Goal: Information Seeking & Learning: Learn about a topic

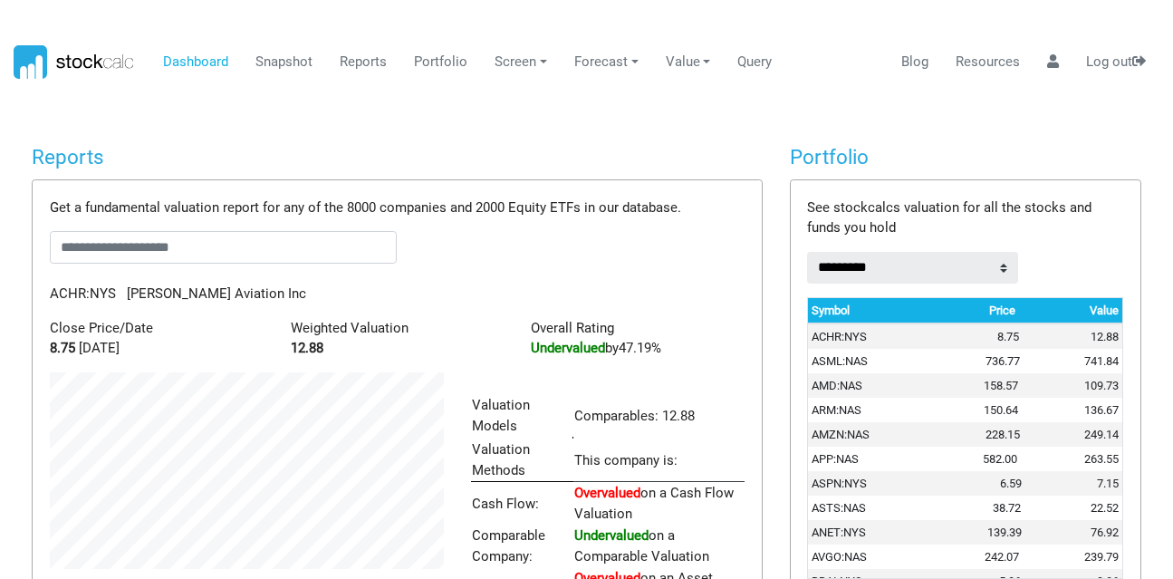
scroll to position [281, 421]
click at [194, 240] on input "text" at bounding box center [223, 247] width 347 height 33
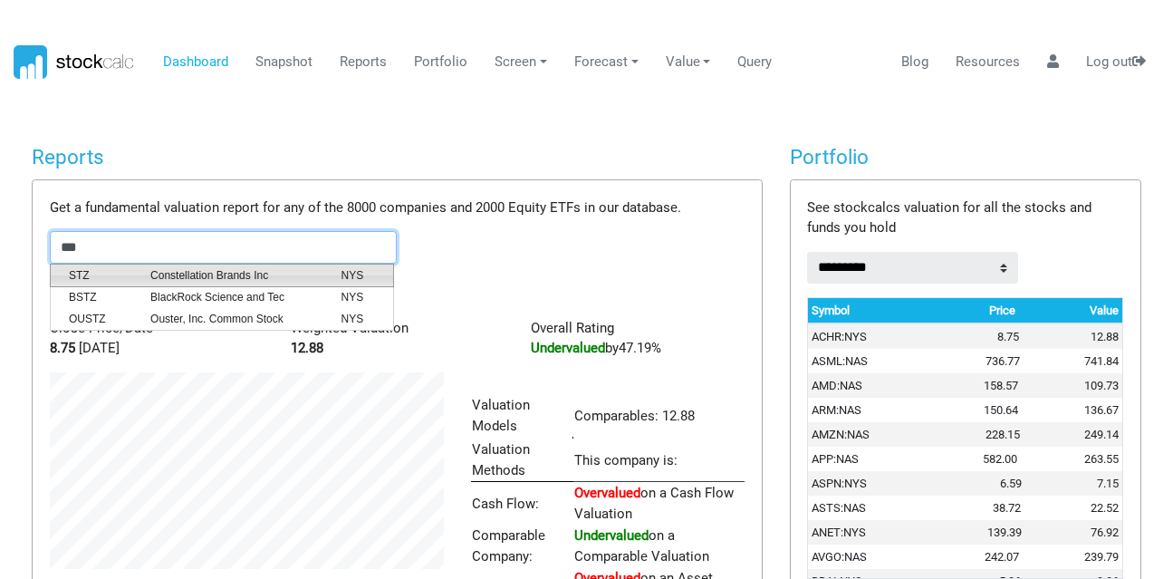
click at [192, 275] on span "Constellation Brands Inc" at bounding box center [232, 275] width 190 height 16
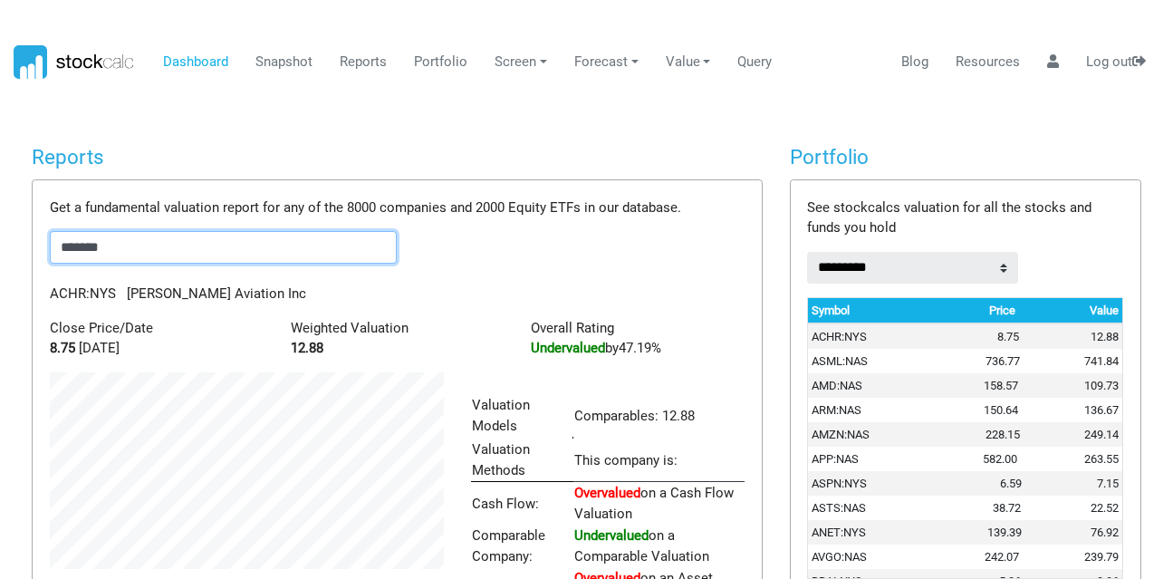
scroll to position [323, 421]
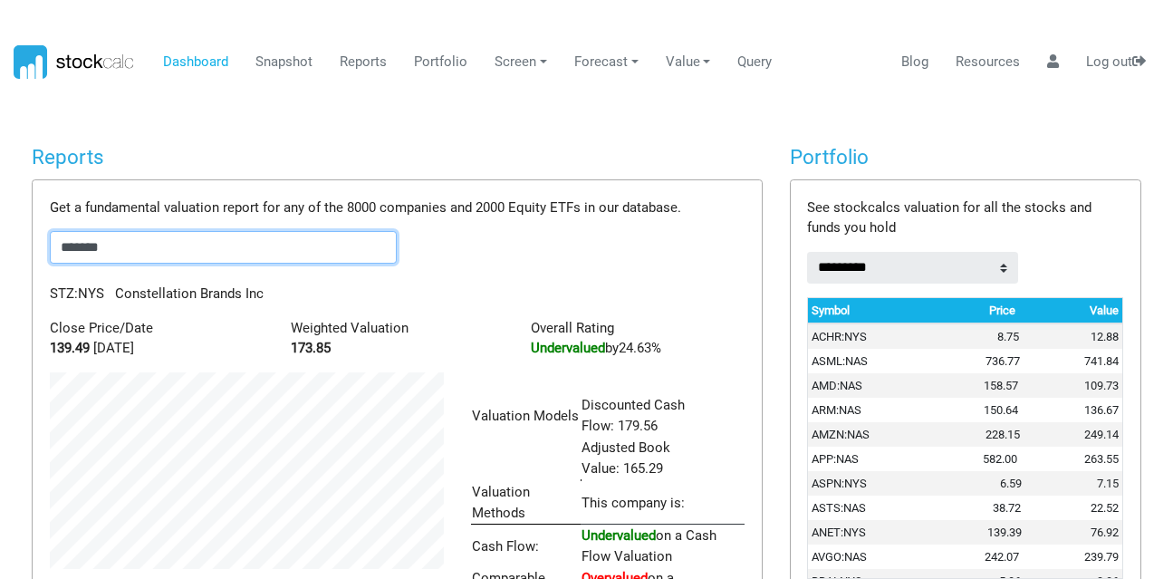
drag, startPoint x: 232, startPoint y: 249, endPoint x: 0, endPoint y: 212, distance: 234.9
click at [0, 212] on body "Dashboard Snapshot Reports Portfolio Screen Stock Screener Sector ETF Industry …" at bounding box center [586, 289] width 1173 height 579
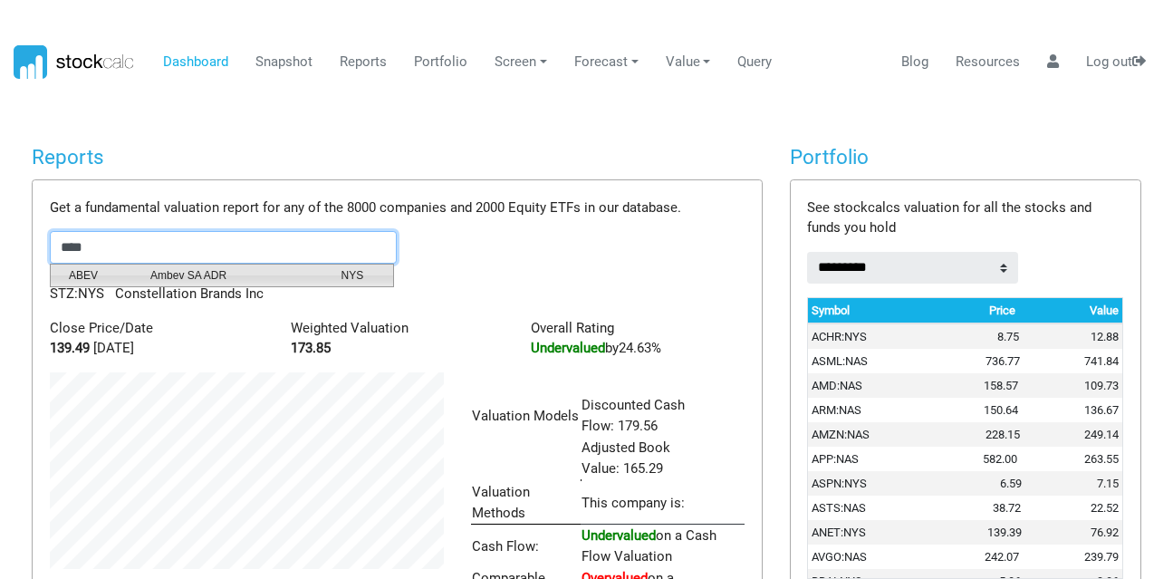
click at [180, 272] on span "Ambev SA ADR" at bounding box center [232, 275] width 190 height 16
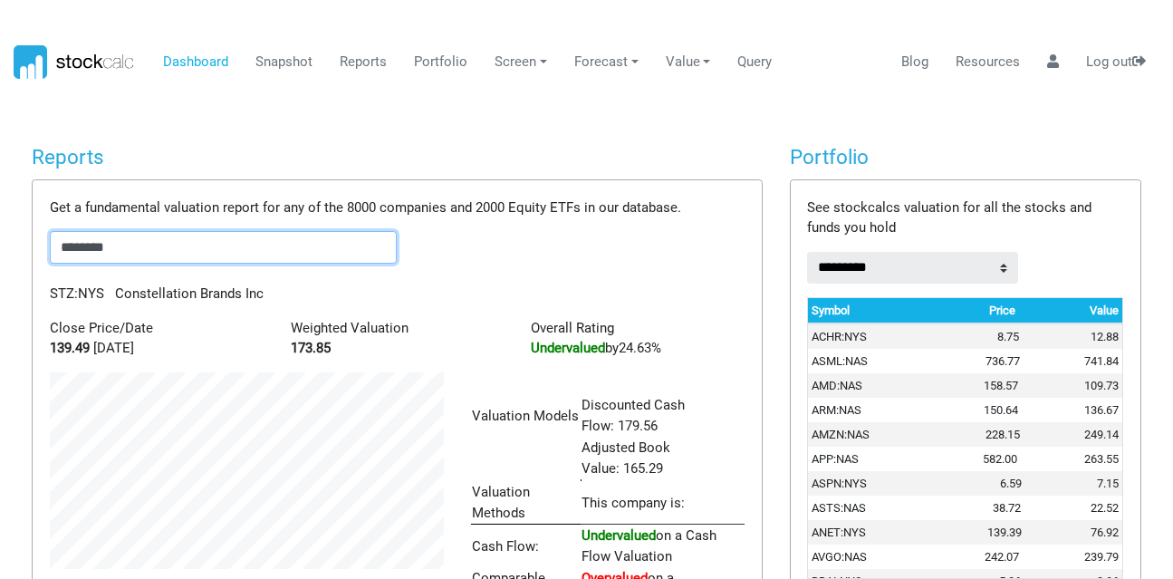
scroll to position [905771, 905631]
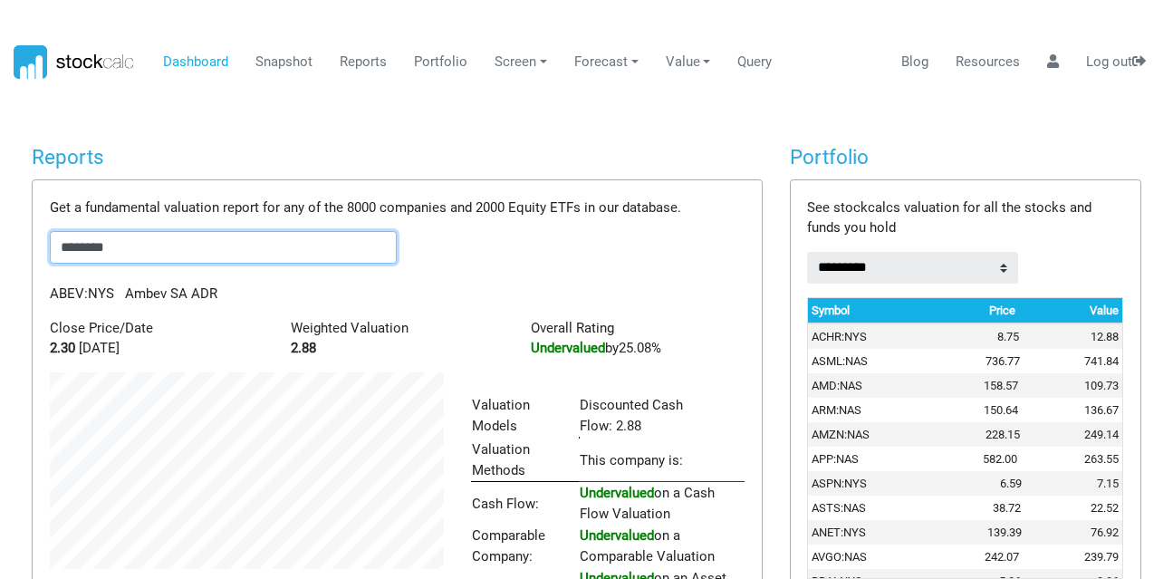
drag, startPoint x: 227, startPoint y: 247, endPoint x: 0, endPoint y: 186, distance: 235.6
click at [0, 186] on body "Dashboard Snapshot Reports Portfolio Screen Stock Screener Sector ETF Industry …" at bounding box center [586, 289] width 1173 height 579
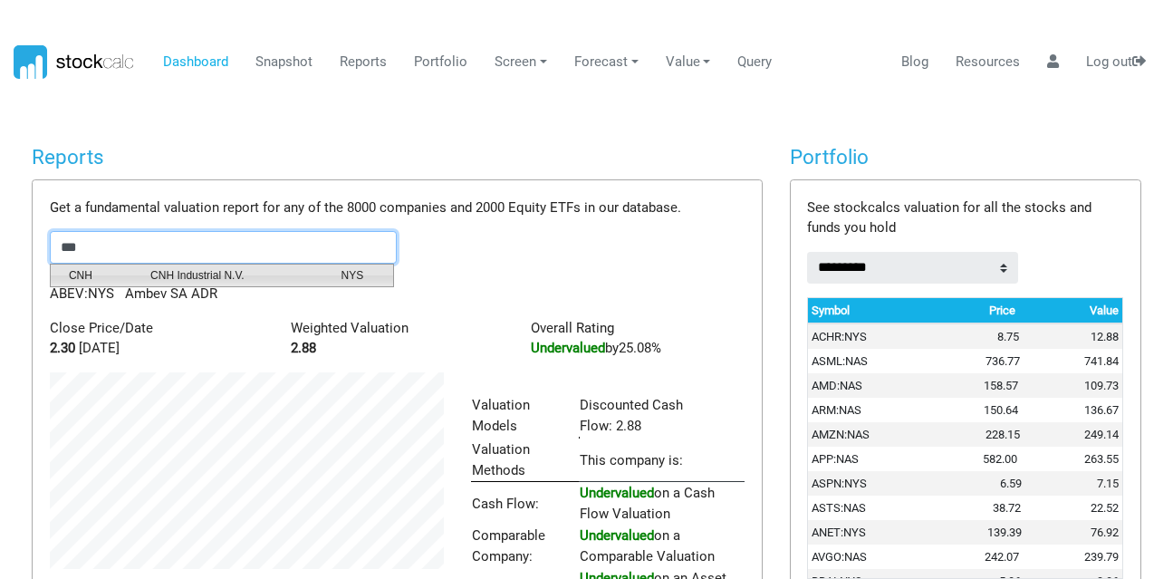
click at [130, 265] on li "CNH CNH Industrial N.V. NYS" at bounding box center [222, 276] width 344 height 24
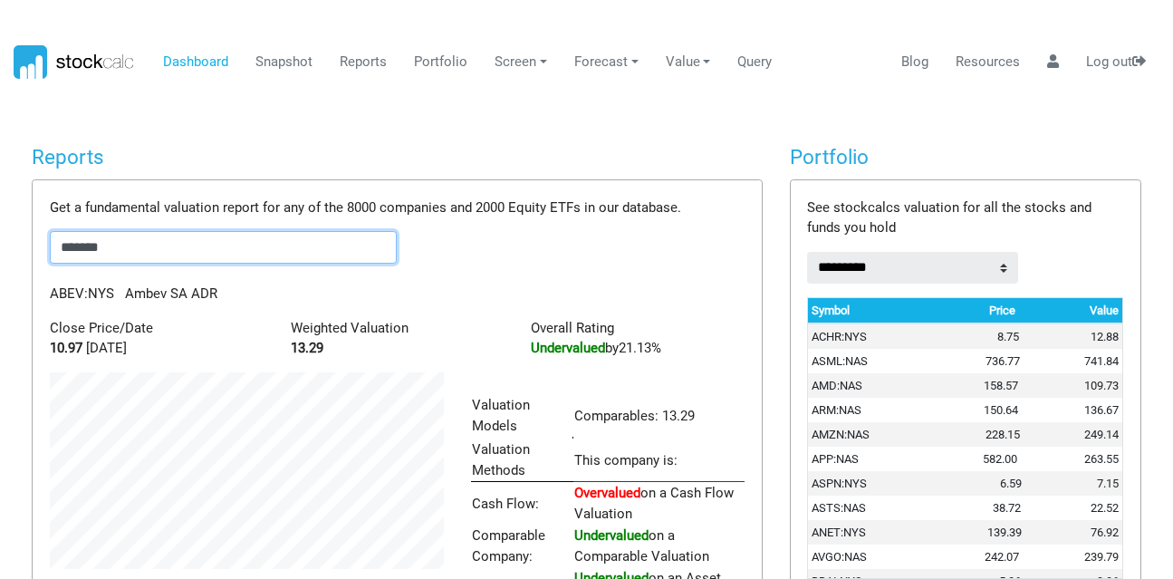
scroll to position [281, 421]
drag, startPoint x: 178, startPoint y: 251, endPoint x: 0, endPoint y: 228, distance: 179.9
click at [0, 228] on body "Dashboard Snapshot Reports Portfolio Screen Stock Screener Sector ETF Industry …" at bounding box center [586, 289] width 1173 height 579
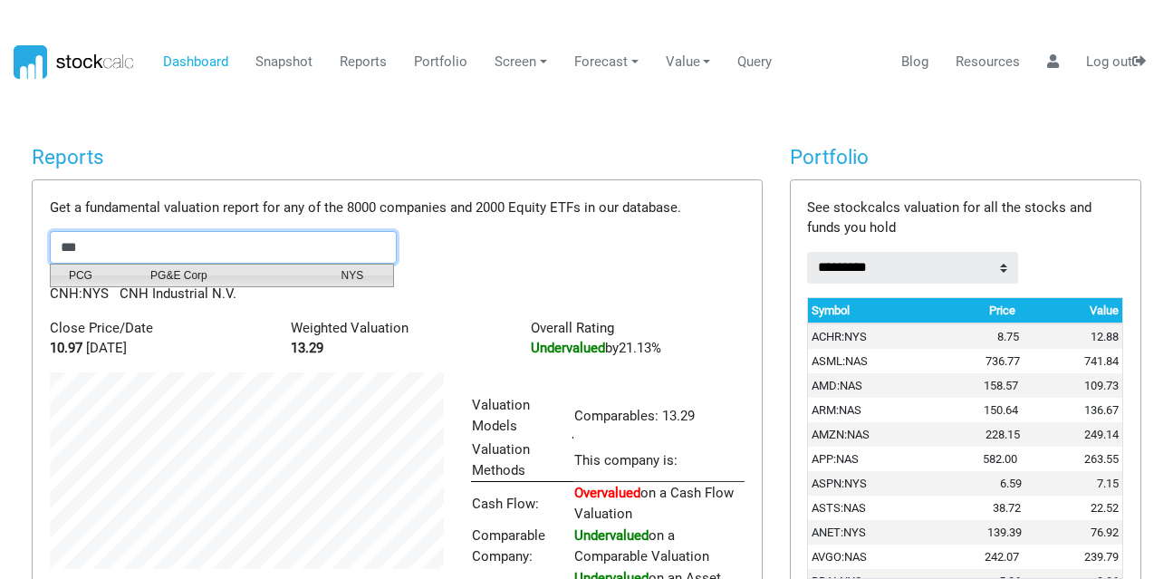
click at [121, 268] on span "PCG" at bounding box center [96, 275] width 82 height 16
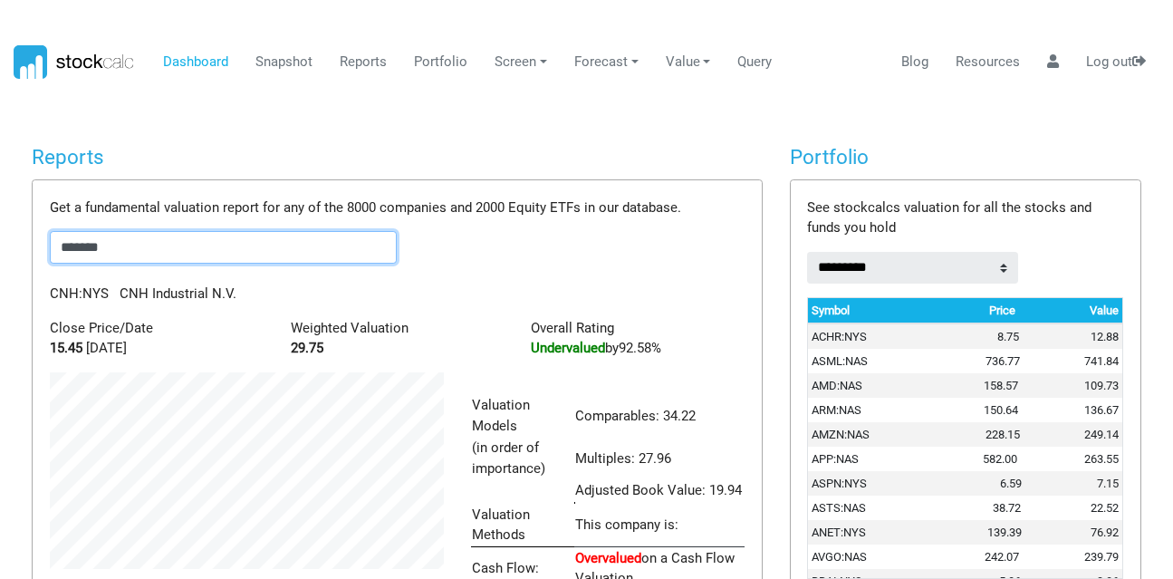
scroll to position [345, 421]
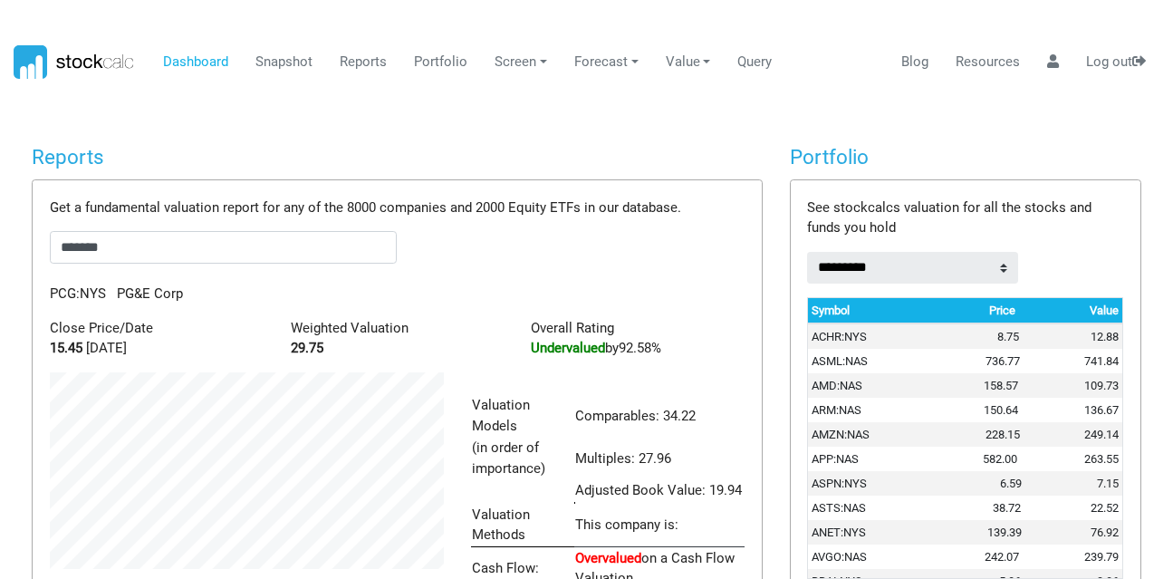
click at [167, 225] on div "Get a fundamental valuation report for any of the 8000 companies and 2000 Equit…" at bounding box center [397, 491] width 728 height 622
drag, startPoint x: 150, startPoint y: 246, endPoint x: 0, endPoint y: 218, distance: 153.0
click at [0, 218] on body "Dashboard Snapshot Reports Portfolio Screen Stock Screener Sector ETF Industry …" at bounding box center [586, 289] width 1173 height 579
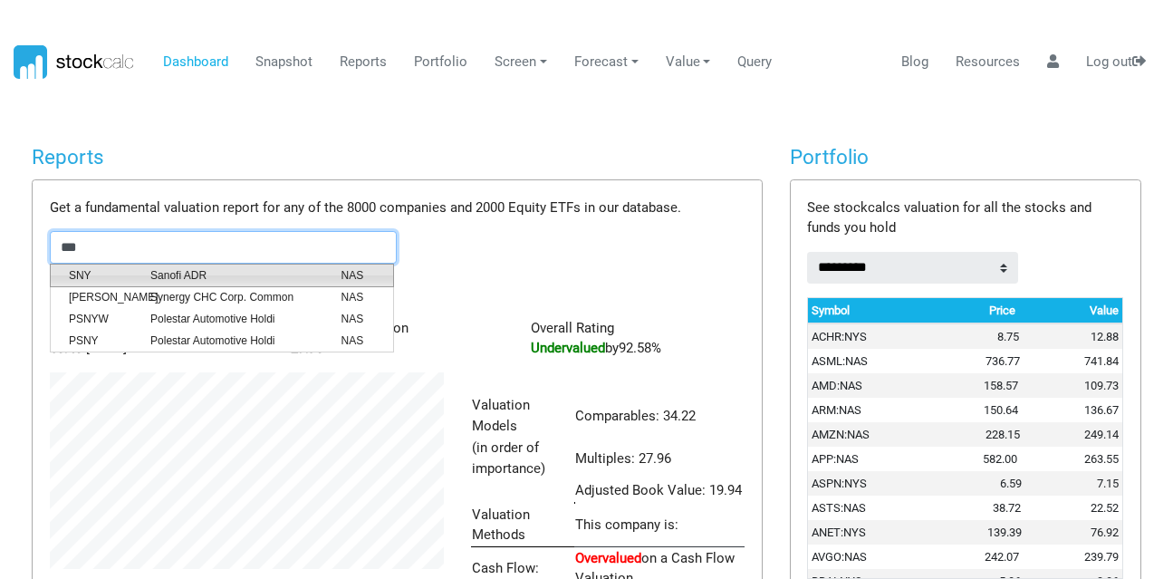
click at [211, 278] on span "Sanofi ADR" at bounding box center [232, 275] width 190 height 16
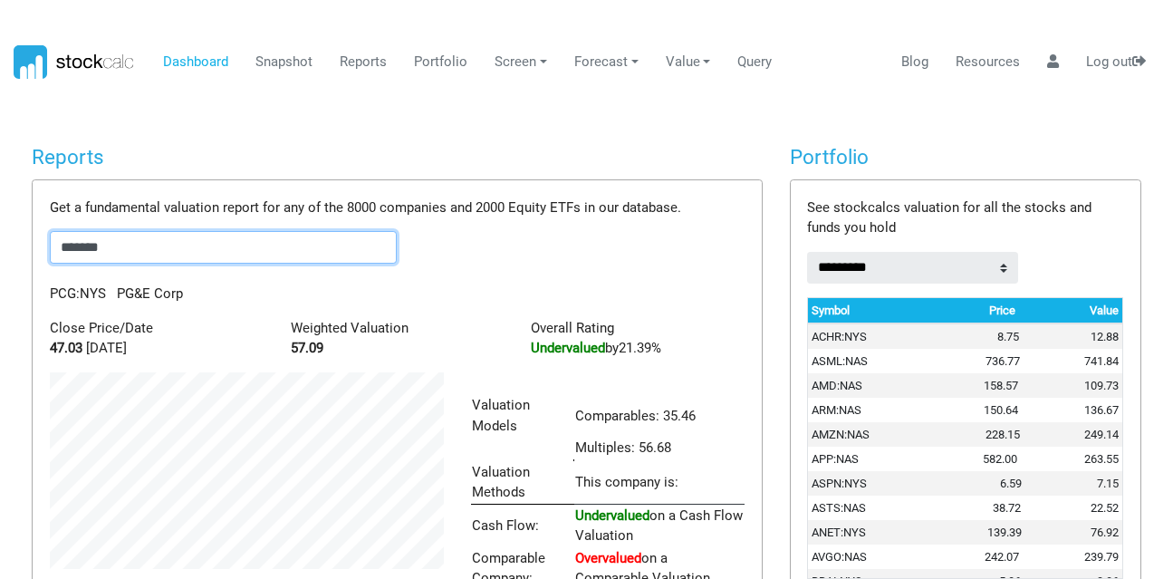
scroll to position [304, 421]
drag, startPoint x: 163, startPoint y: 252, endPoint x: 0, endPoint y: 180, distance: 178.1
click at [0, 180] on body "Dashboard Snapshot Reports Portfolio Screen Stock Screener Sector ETF Industry …" at bounding box center [586, 289] width 1173 height 579
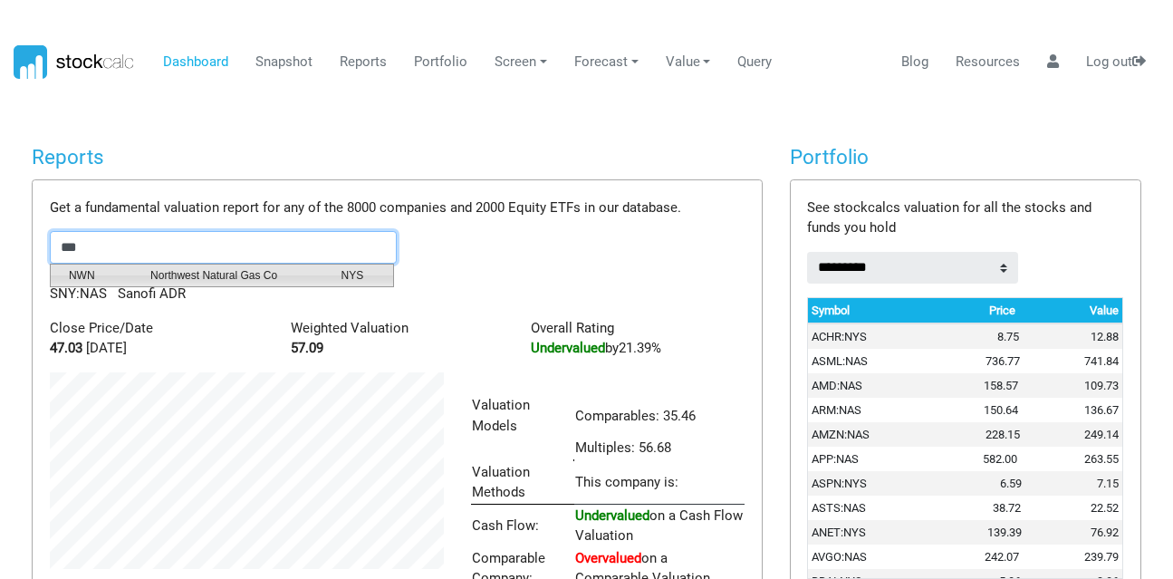
click at [117, 267] on span "NWN" at bounding box center [96, 275] width 82 height 16
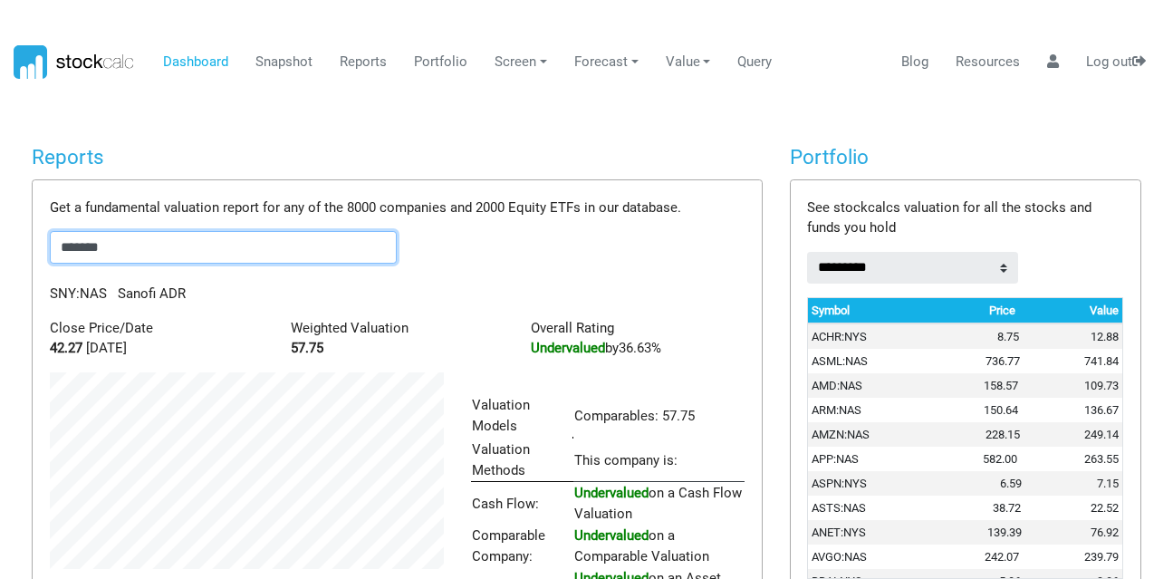
scroll to position [281, 421]
drag, startPoint x: 122, startPoint y: 239, endPoint x: 0, endPoint y: 203, distance: 127.6
click at [0, 203] on body "Dashboard Snapshot Reports Portfolio Screen Stock Screener Sector ETF Industry …" at bounding box center [586, 289] width 1173 height 579
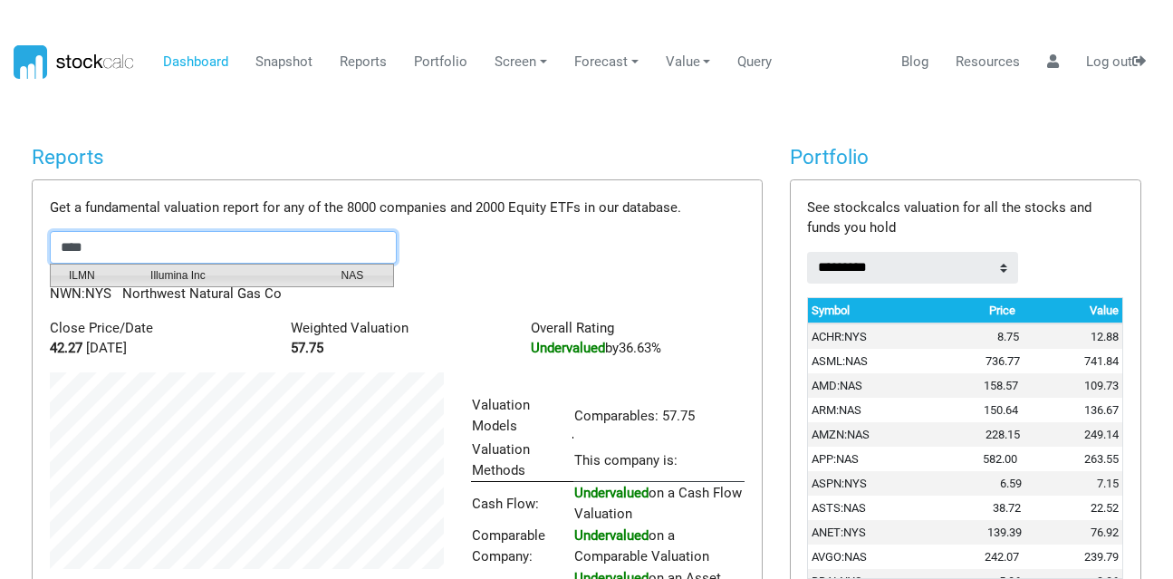
click at [115, 277] on span "ILMN" at bounding box center [96, 275] width 82 height 16
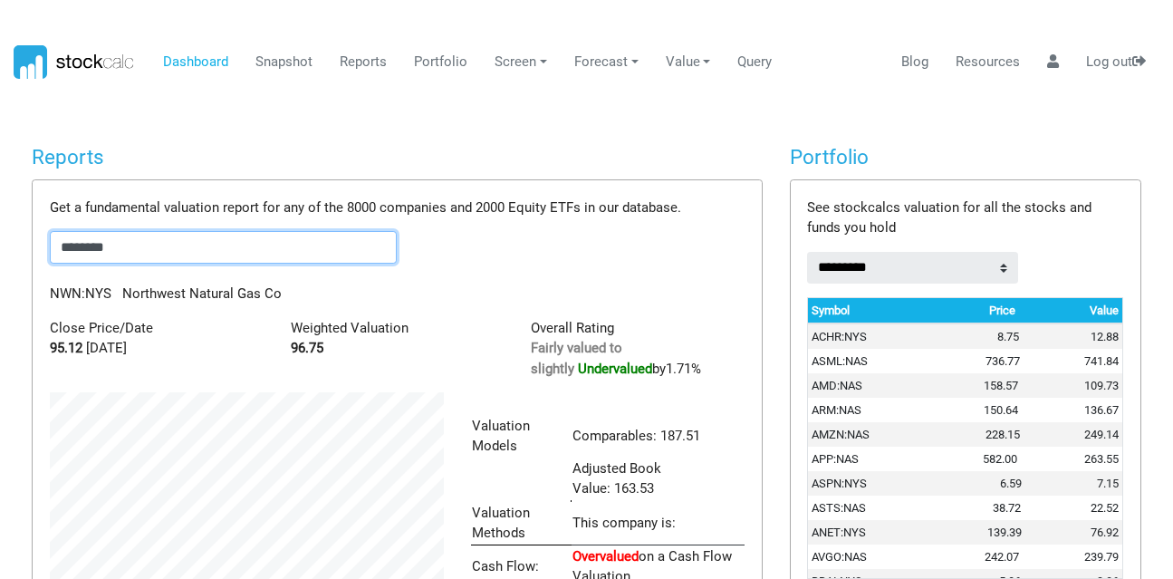
scroll to position [323, 421]
drag, startPoint x: 147, startPoint y: 236, endPoint x: 77, endPoint y: 218, distance: 72.1
click at [77, 218] on div "Get a fundamental valuation report for any of the 8000 companies and 2000 Equit…" at bounding box center [397, 490] width 728 height 621
type input "*"
click at [115, 274] on span "MNKD" at bounding box center [96, 275] width 82 height 16
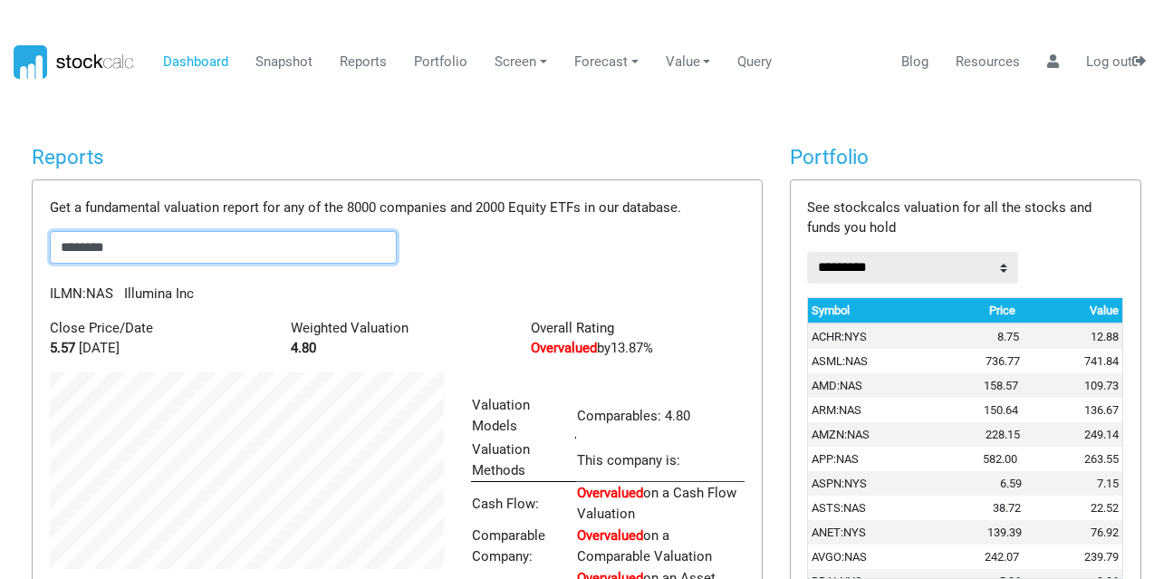
scroll to position [281, 421]
type input "********"
